Goal: Information Seeking & Learning: Learn about a topic

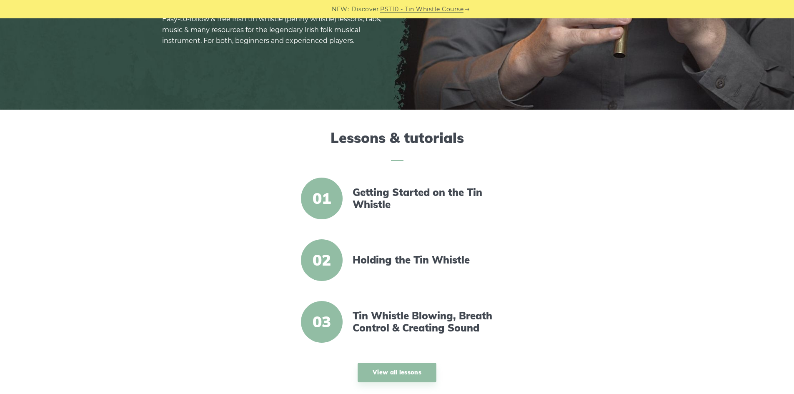
scroll to position [167, 0]
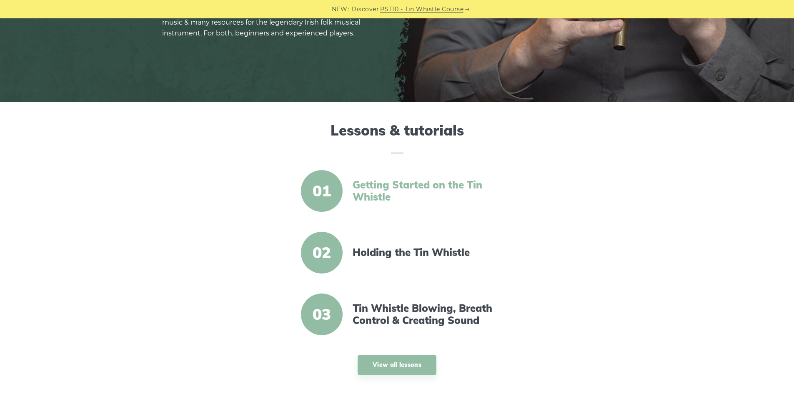
click at [390, 193] on link "Getting Started on the Tin Whistle" at bounding box center [424, 191] width 143 height 24
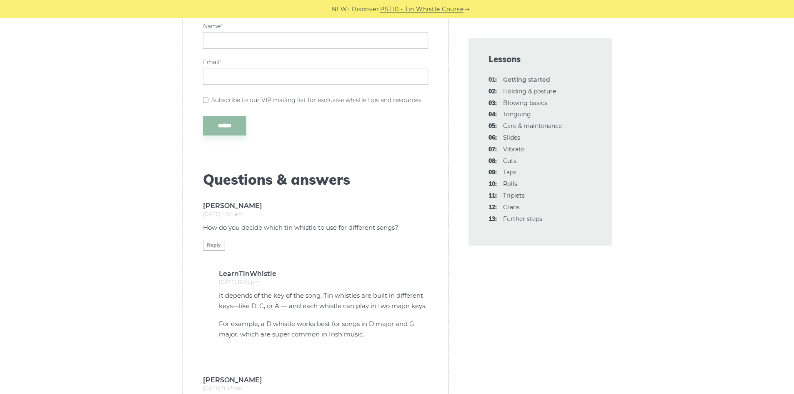
scroll to position [2127, 0]
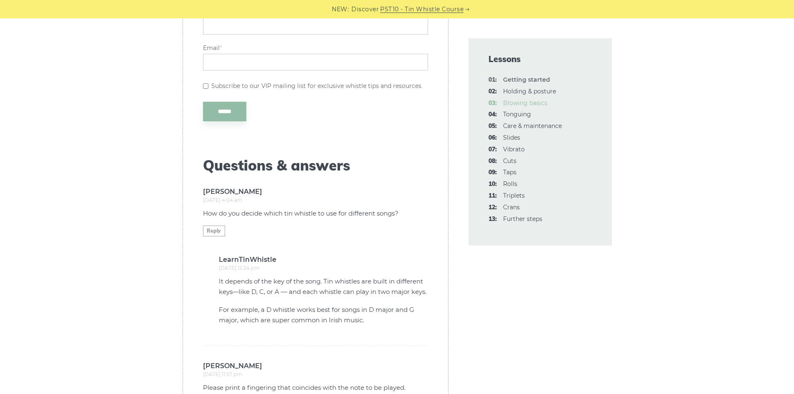
click at [548, 107] on link "03: Blowing basics" at bounding box center [525, 103] width 44 height 8
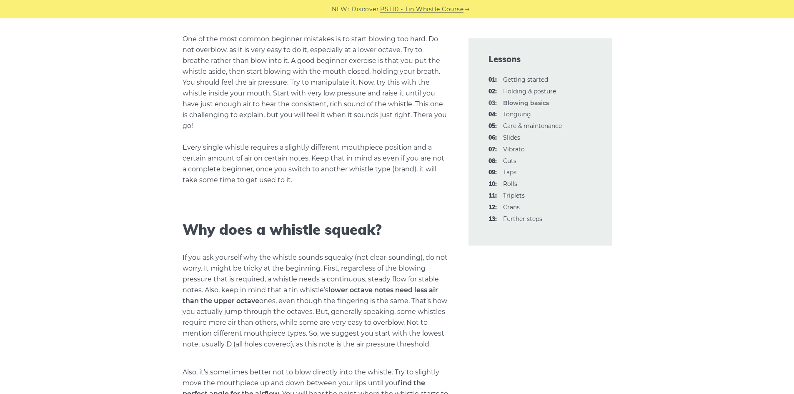
scroll to position [709, 0]
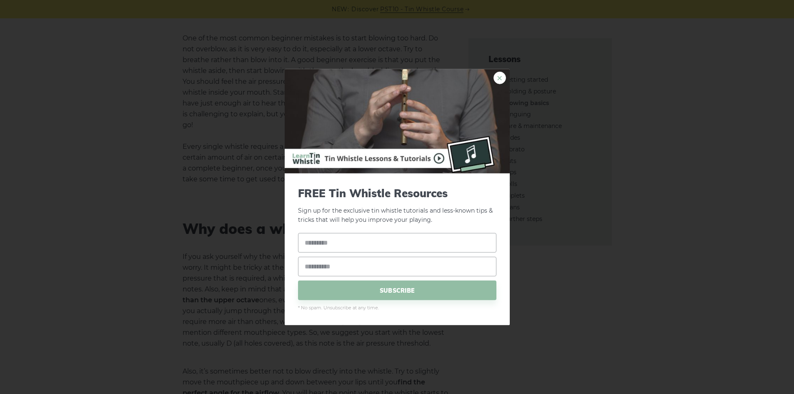
click at [502, 71] on link "×" at bounding box center [500, 77] width 13 height 13
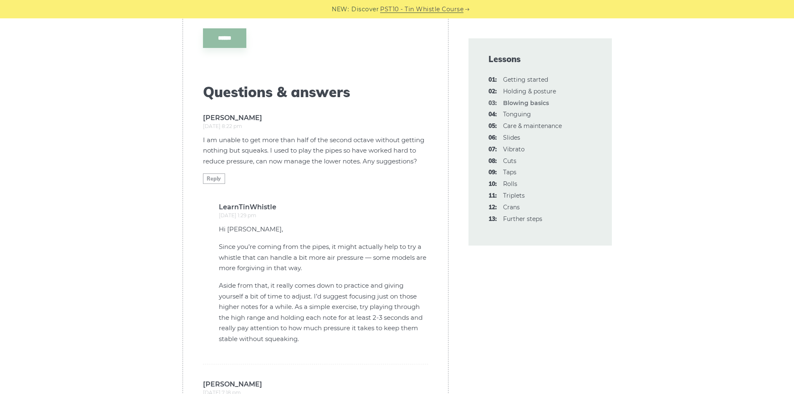
scroll to position [2169, 0]
